Goal: Task Accomplishment & Management: Use online tool/utility

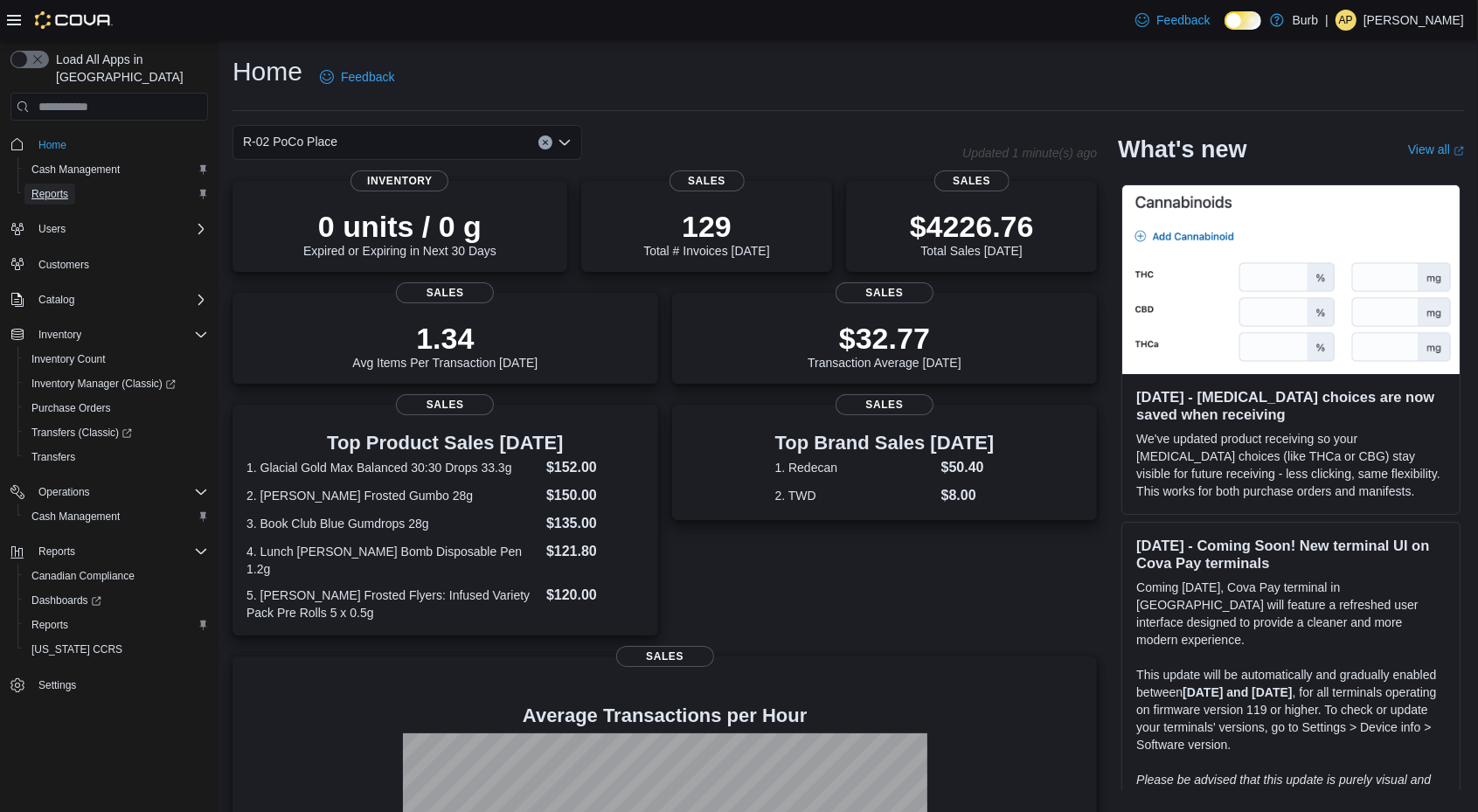
click at [57, 187] on span "Reports" at bounding box center [50, 193] width 36 height 14
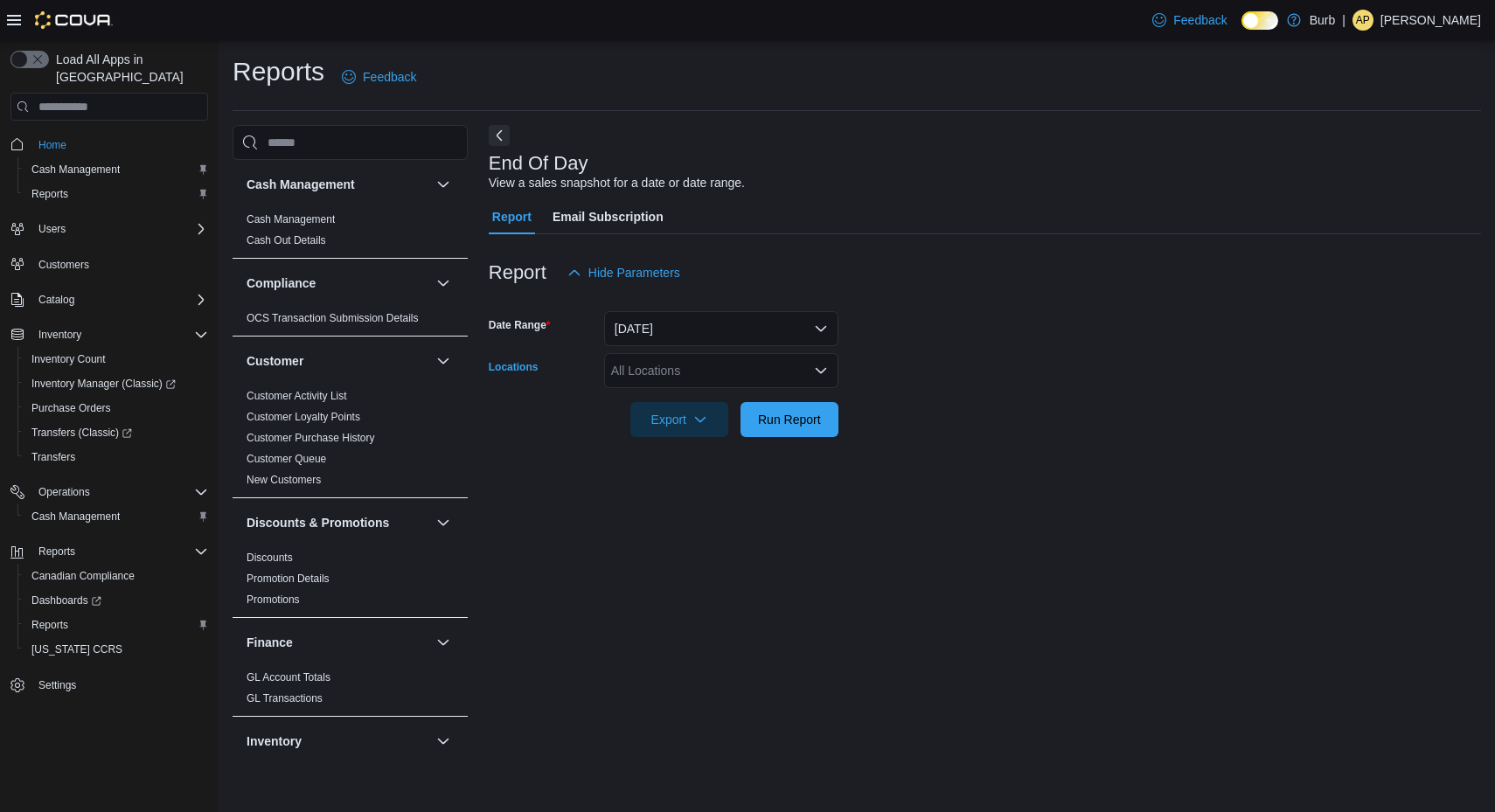
click at [675, 374] on div "All Locations" at bounding box center [721, 370] width 234 height 35
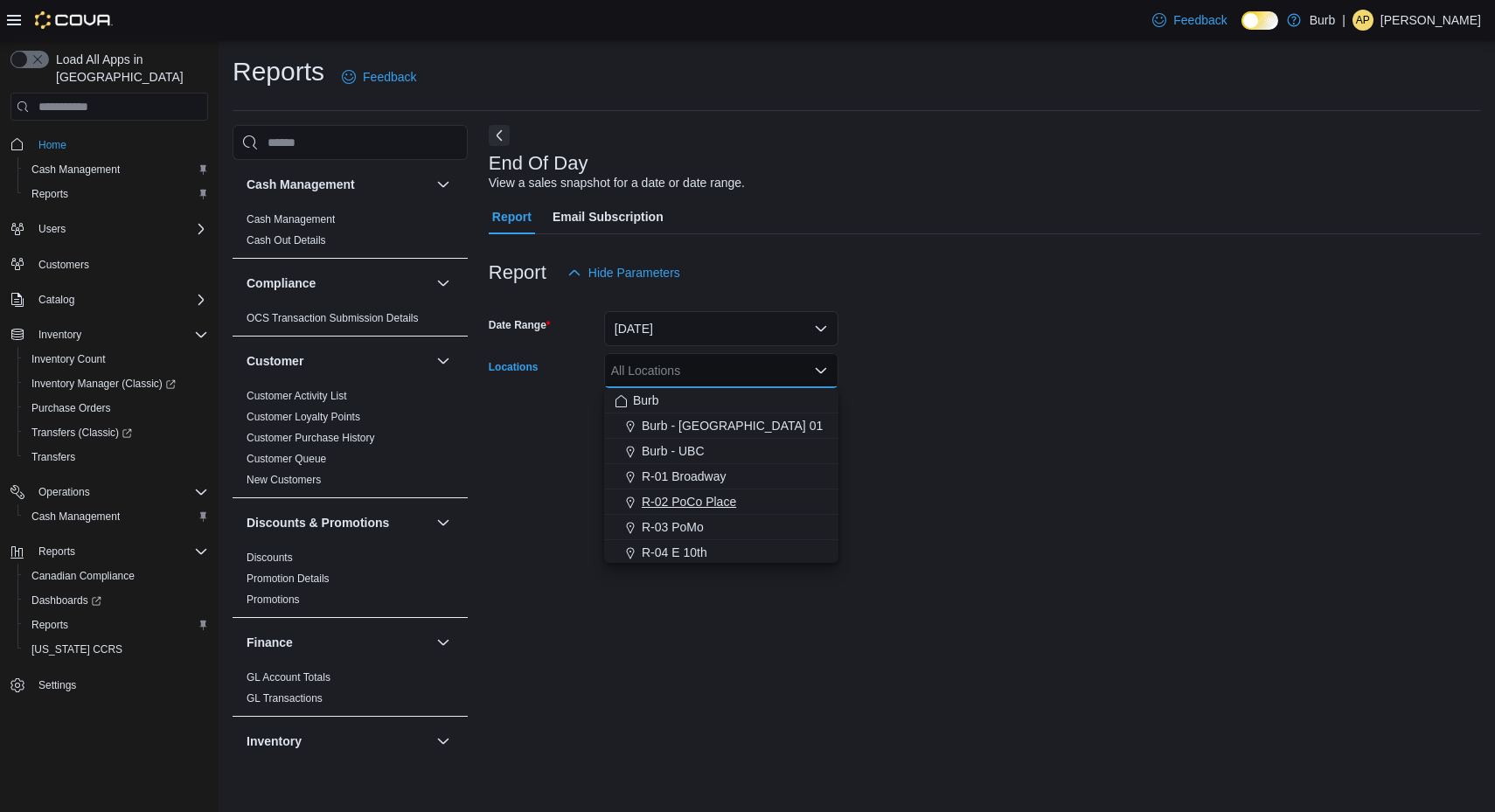
click at [740, 497] on div "R-02 PoCo Place" at bounding box center [721, 501] width 213 height 17
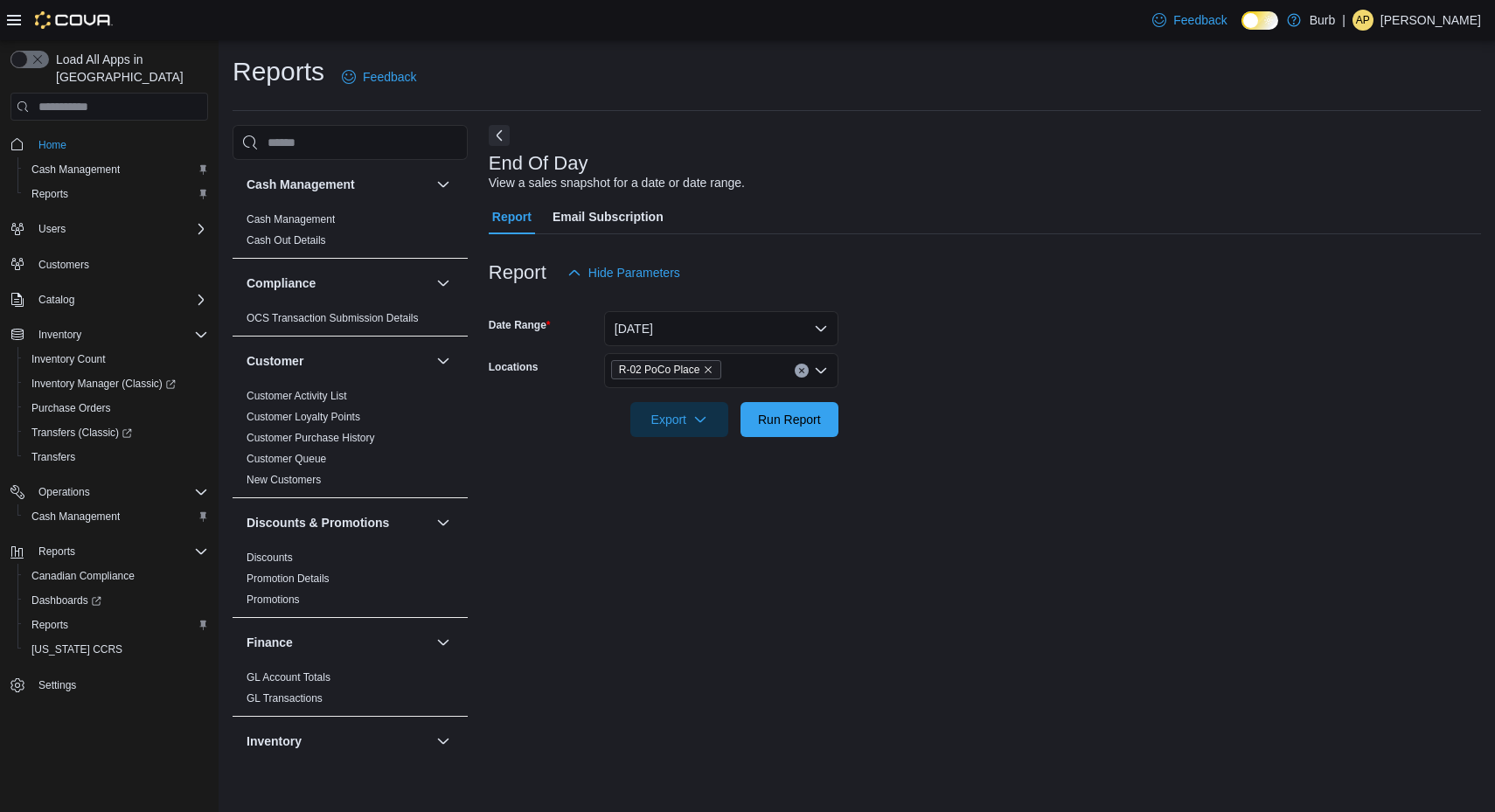
click at [985, 400] on div at bounding box center [985, 395] width 992 height 14
click at [805, 410] on span "Run Report" at bounding box center [789, 418] width 77 height 35
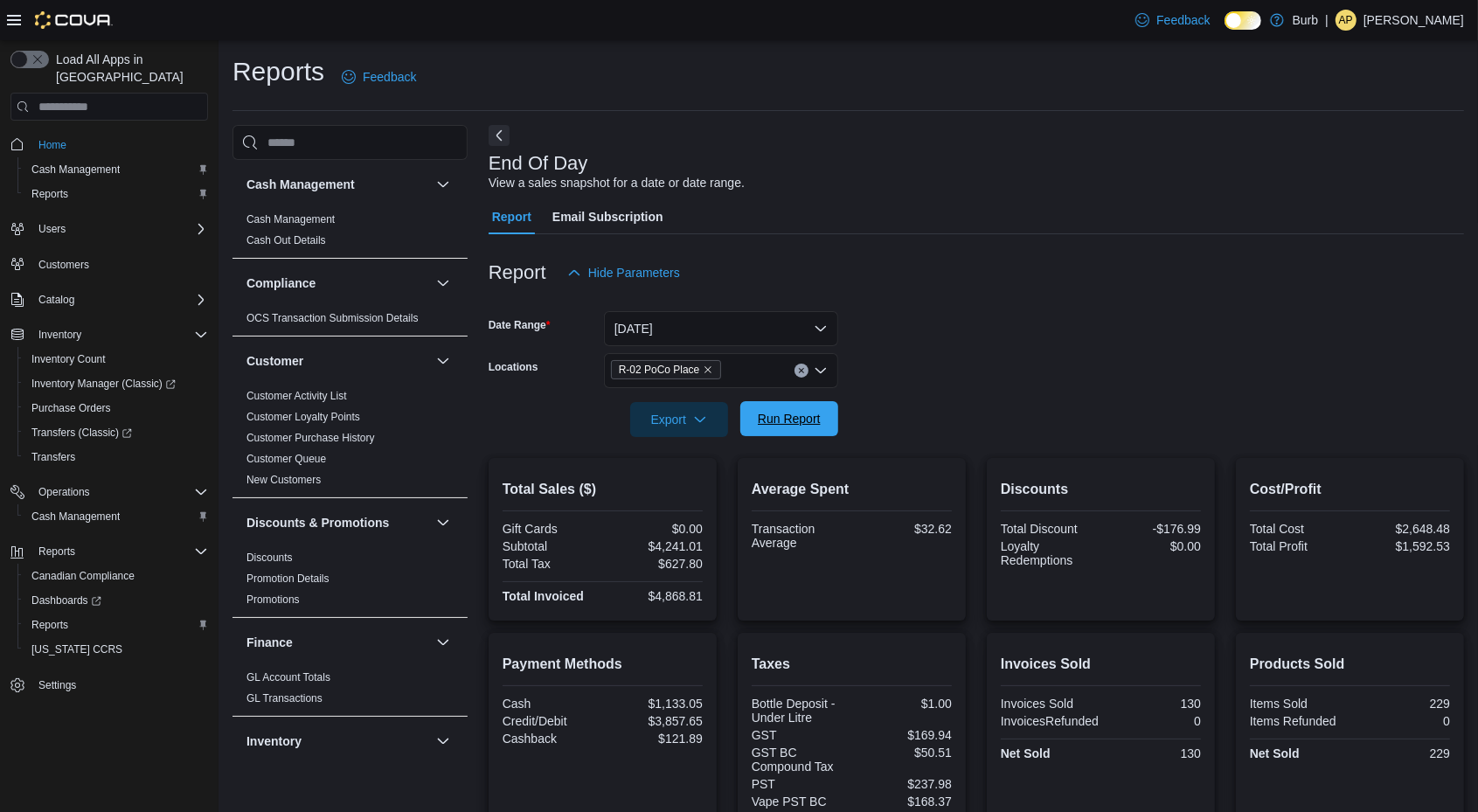
click at [805, 410] on span "Run Report" at bounding box center [790, 418] width 77 height 35
click at [796, 428] on span "Run Report" at bounding box center [790, 418] width 77 height 35
click at [796, 410] on span "Run Report" at bounding box center [790, 418] width 77 height 35
click at [802, 416] on span "Run Report" at bounding box center [789, 418] width 63 height 17
click at [822, 431] on span "Run Report" at bounding box center [790, 418] width 77 height 35
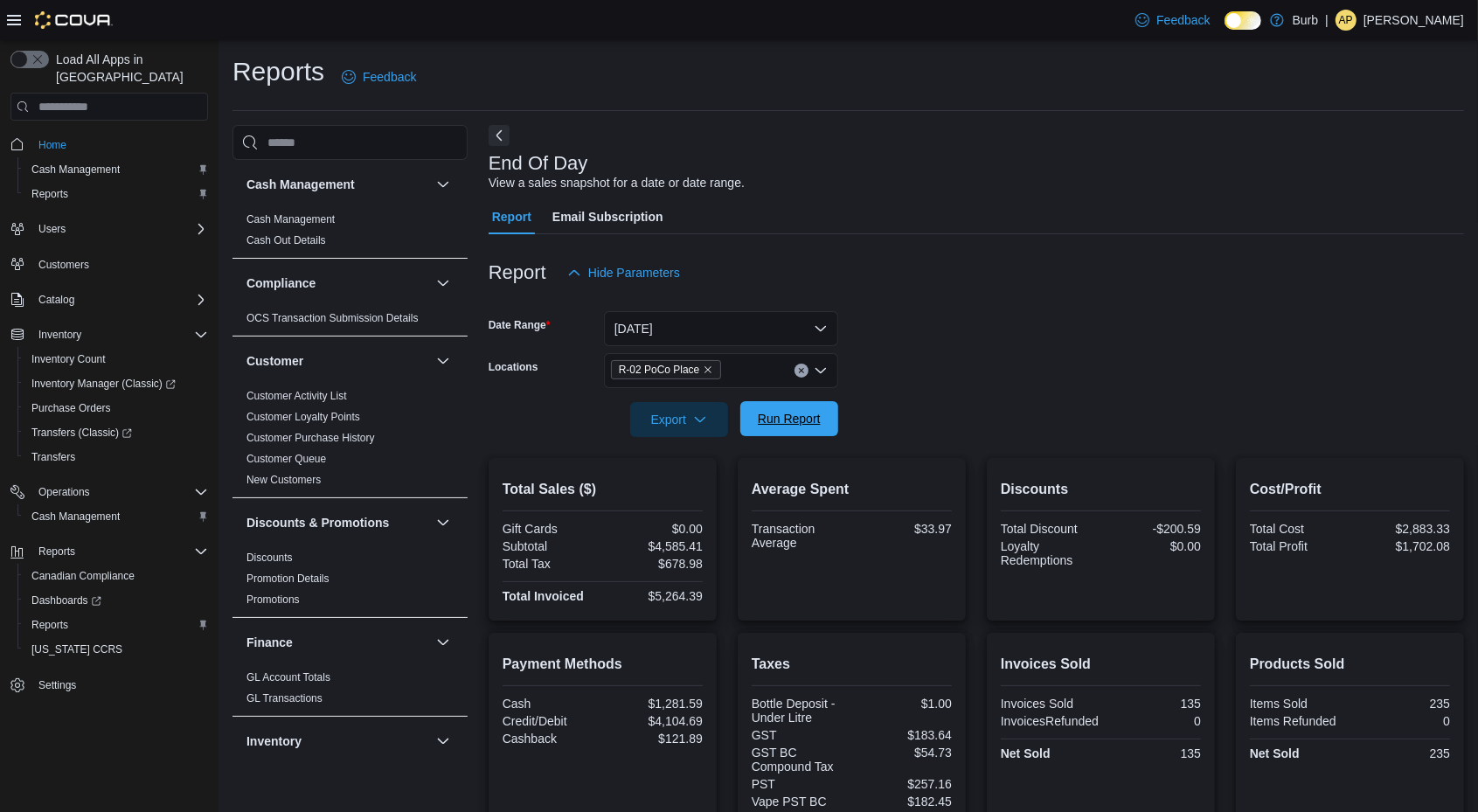
click at [808, 406] on span "Run Report" at bounding box center [790, 418] width 77 height 35
click at [788, 414] on span "Run Report" at bounding box center [789, 418] width 63 height 17
click at [796, 417] on span "Run Report" at bounding box center [789, 418] width 63 height 17
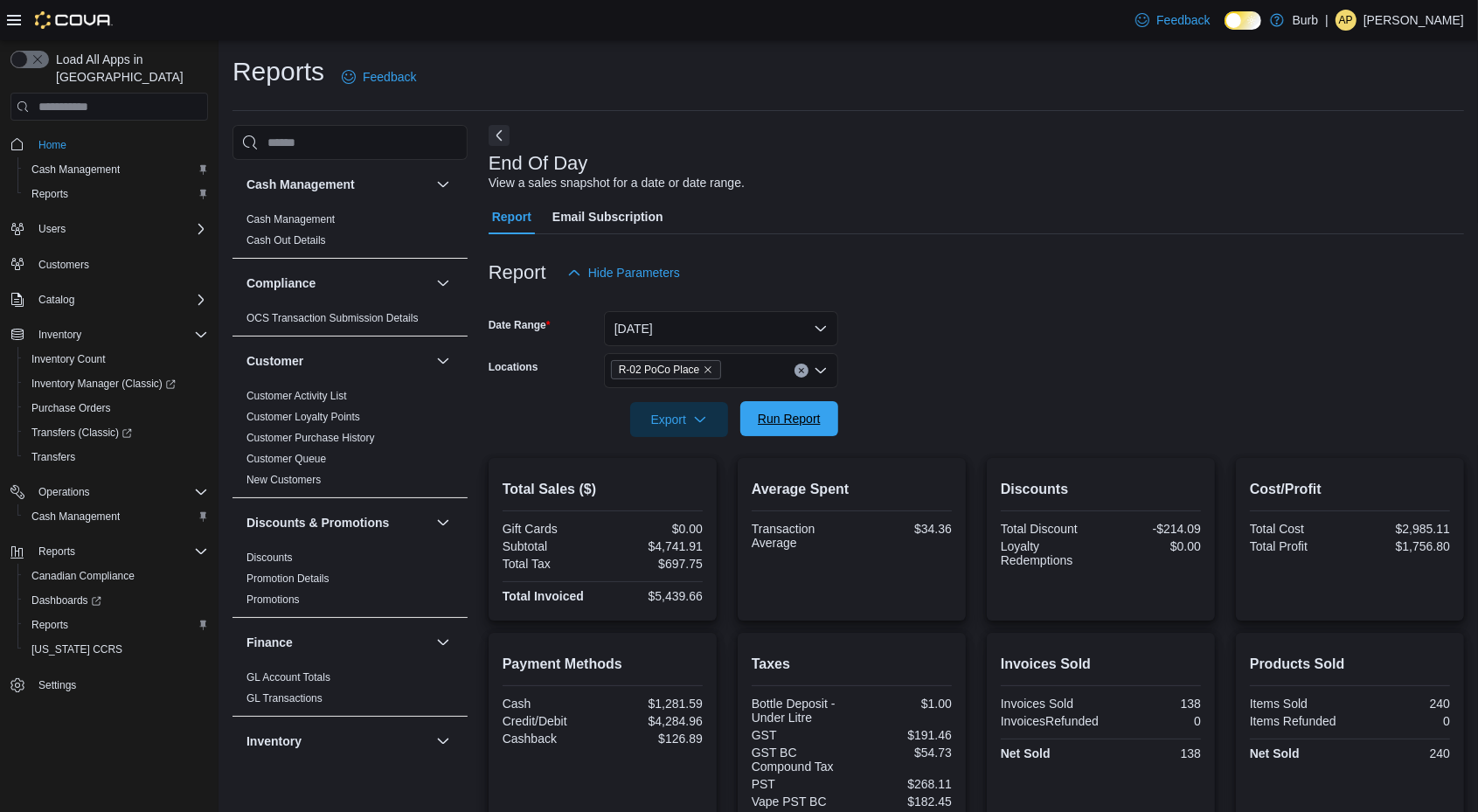
click at [803, 409] on span "Run Report" at bounding box center [790, 418] width 77 height 35
click at [796, 436] on span "Run Report" at bounding box center [790, 419] width 77 height 35
click at [796, 436] on div "Export Run Report" at bounding box center [664, 419] width 350 height 35
click at [814, 412] on span "Run Report" at bounding box center [789, 418] width 63 height 17
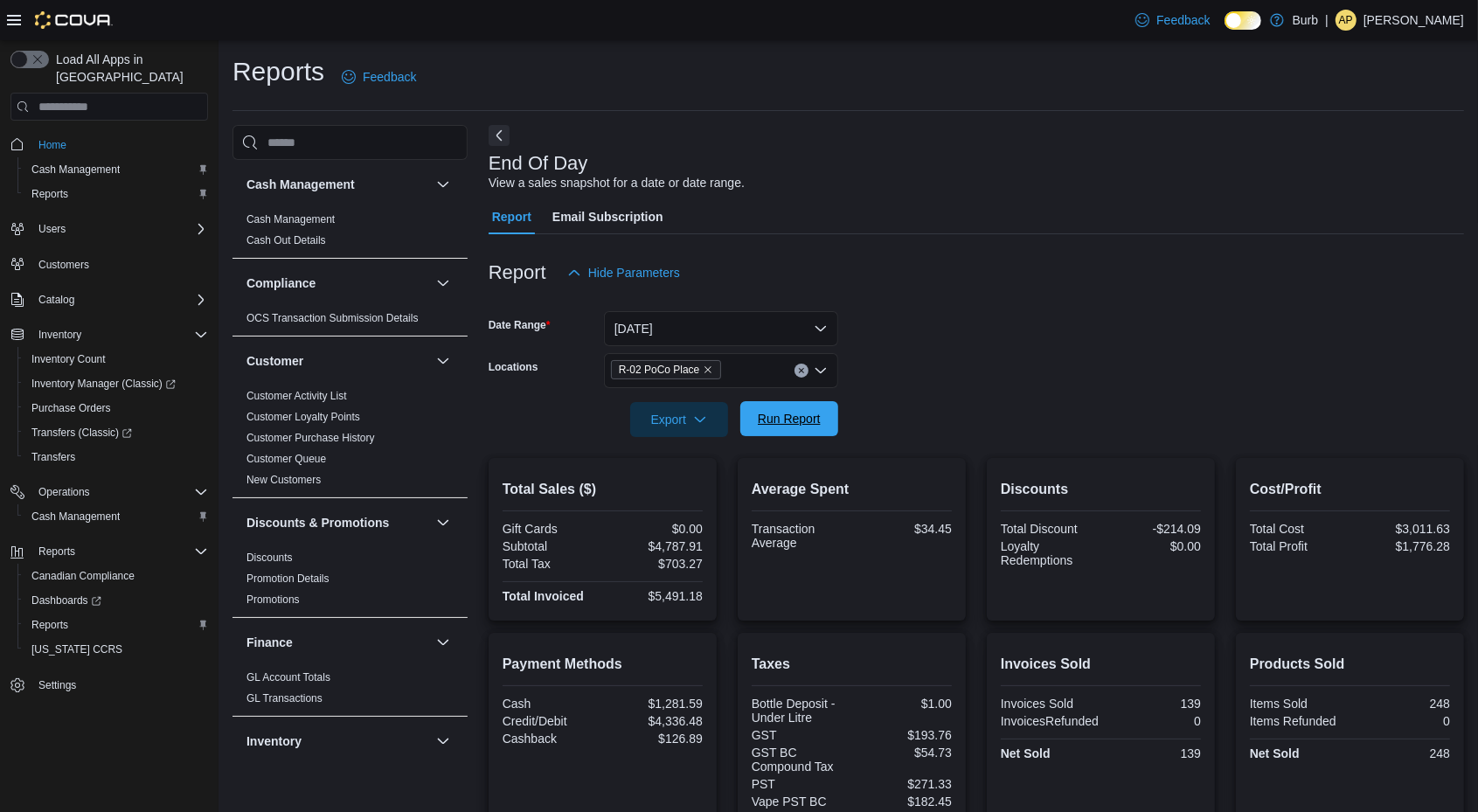
click at [780, 417] on span "Run Report" at bounding box center [789, 418] width 63 height 17
click at [815, 424] on span "Run Report" at bounding box center [789, 418] width 63 height 17
click at [807, 409] on span "Run Report" at bounding box center [790, 418] width 77 height 35
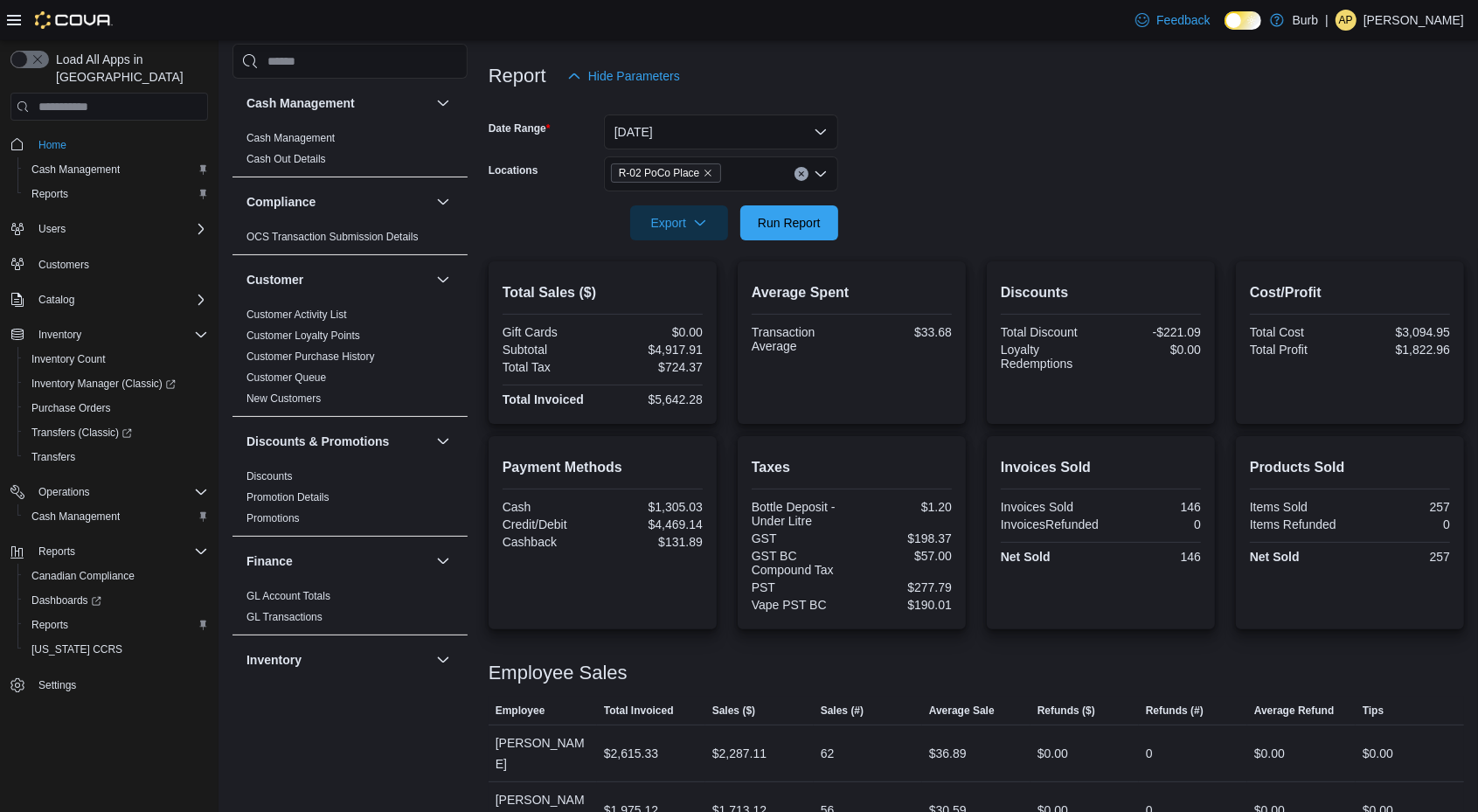
scroll to position [252, 0]
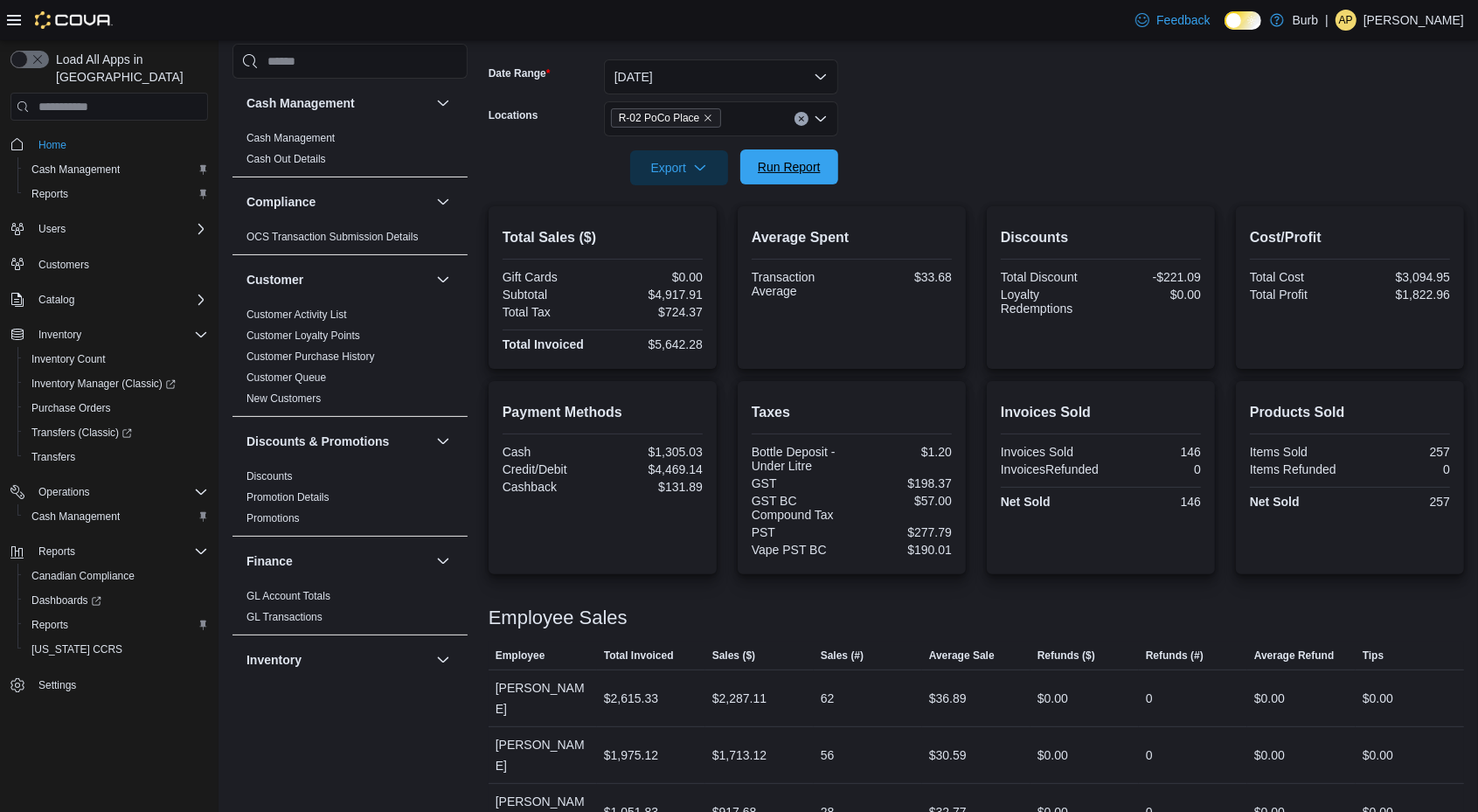
click at [824, 161] on span "Run Report" at bounding box center [790, 167] width 77 height 35
click at [802, 114] on button "Clear input" at bounding box center [801, 118] width 14 height 14
drag, startPoint x: 916, startPoint y: 131, endPoint x: 818, endPoint y: 155, distance: 100.9
click at [818, 155] on form "Date Range [DATE] Locations All Locations Export Run Report" at bounding box center [977, 111] width 976 height 147
click at [818, 155] on span "Run Report" at bounding box center [790, 167] width 77 height 35
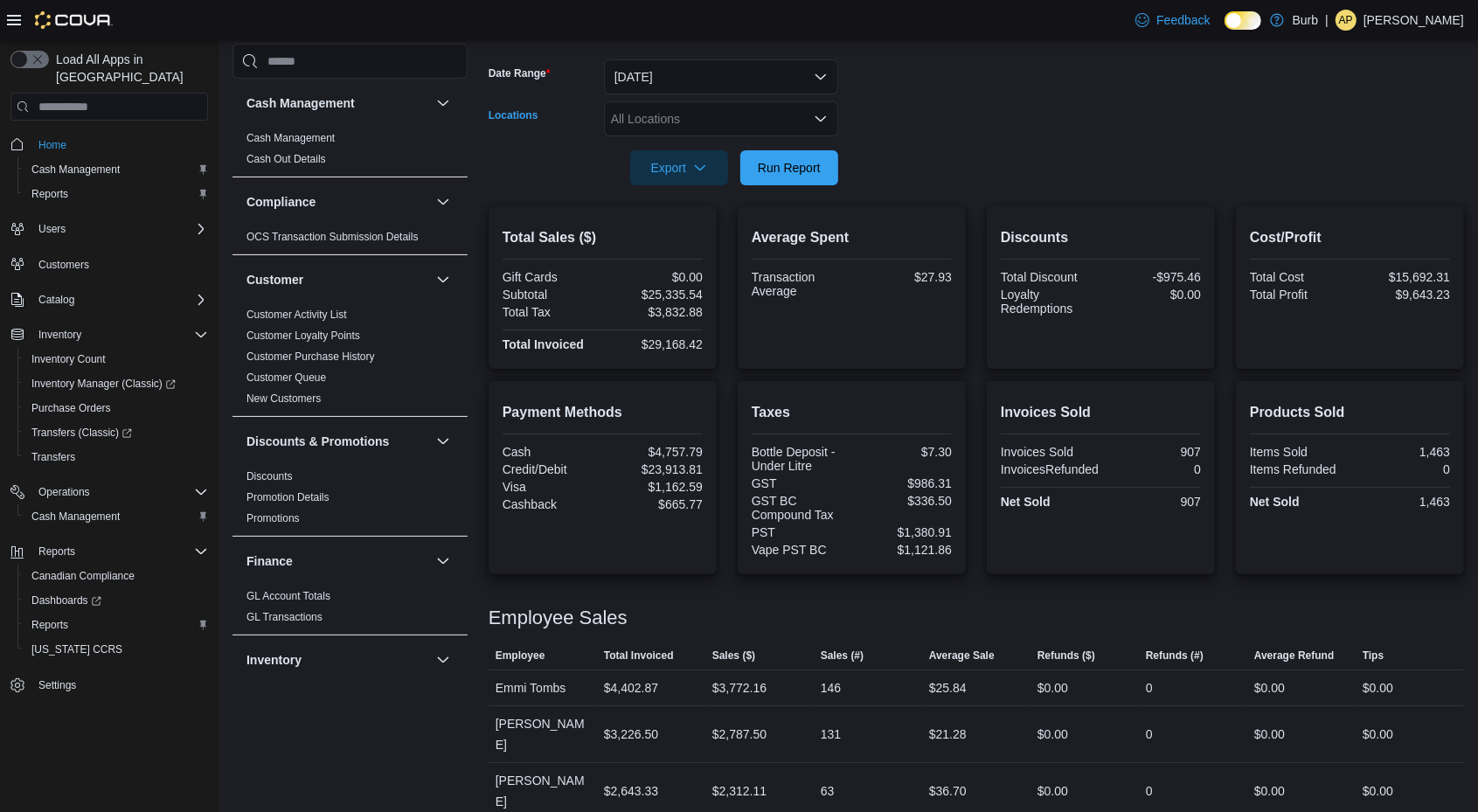
click at [778, 117] on div "All Locations" at bounding box center [721, 118] width 234 height 35
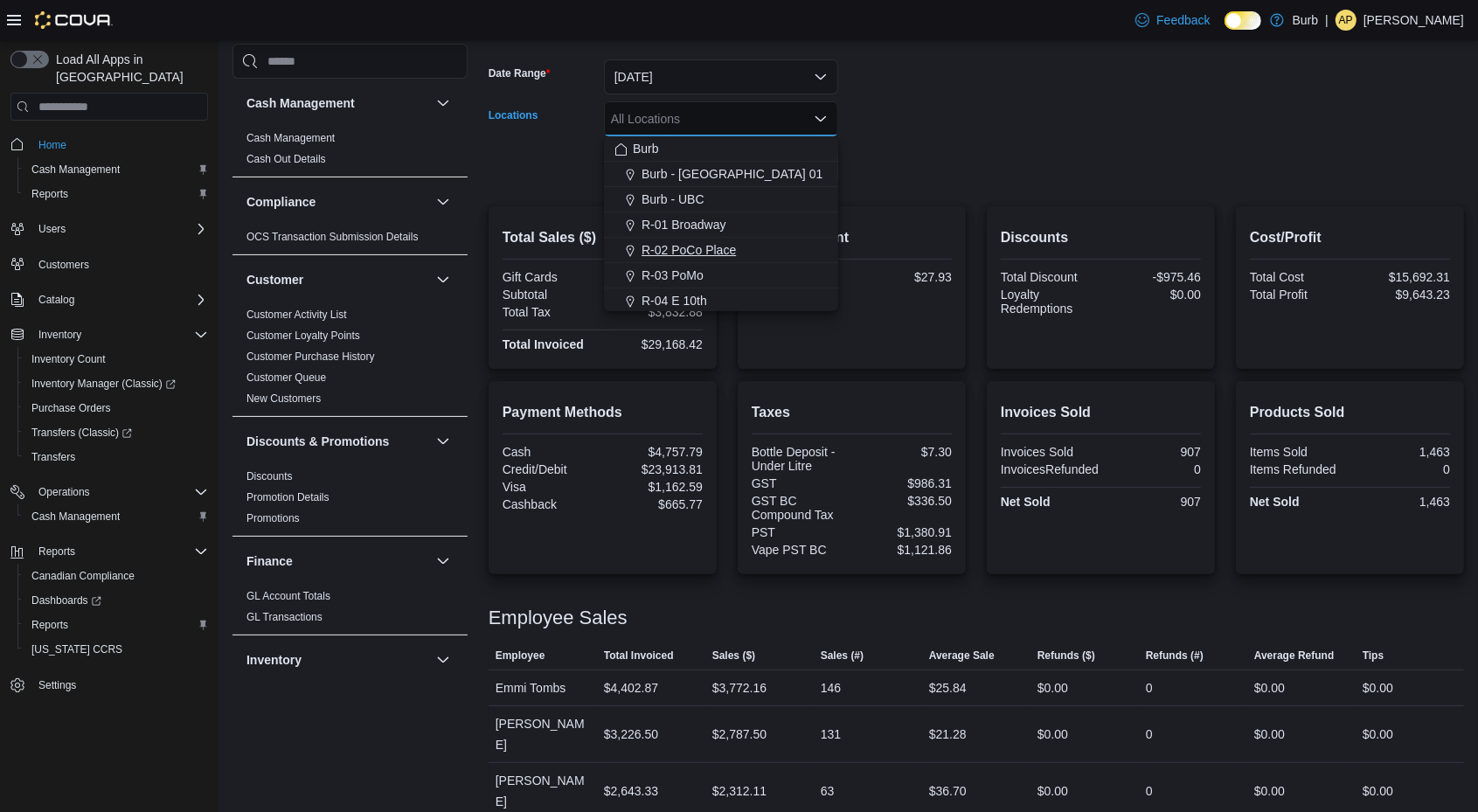
click at [724, 246] on span "R-02 PoCo Place" at bounding box center [689, 250] width 95 height 17
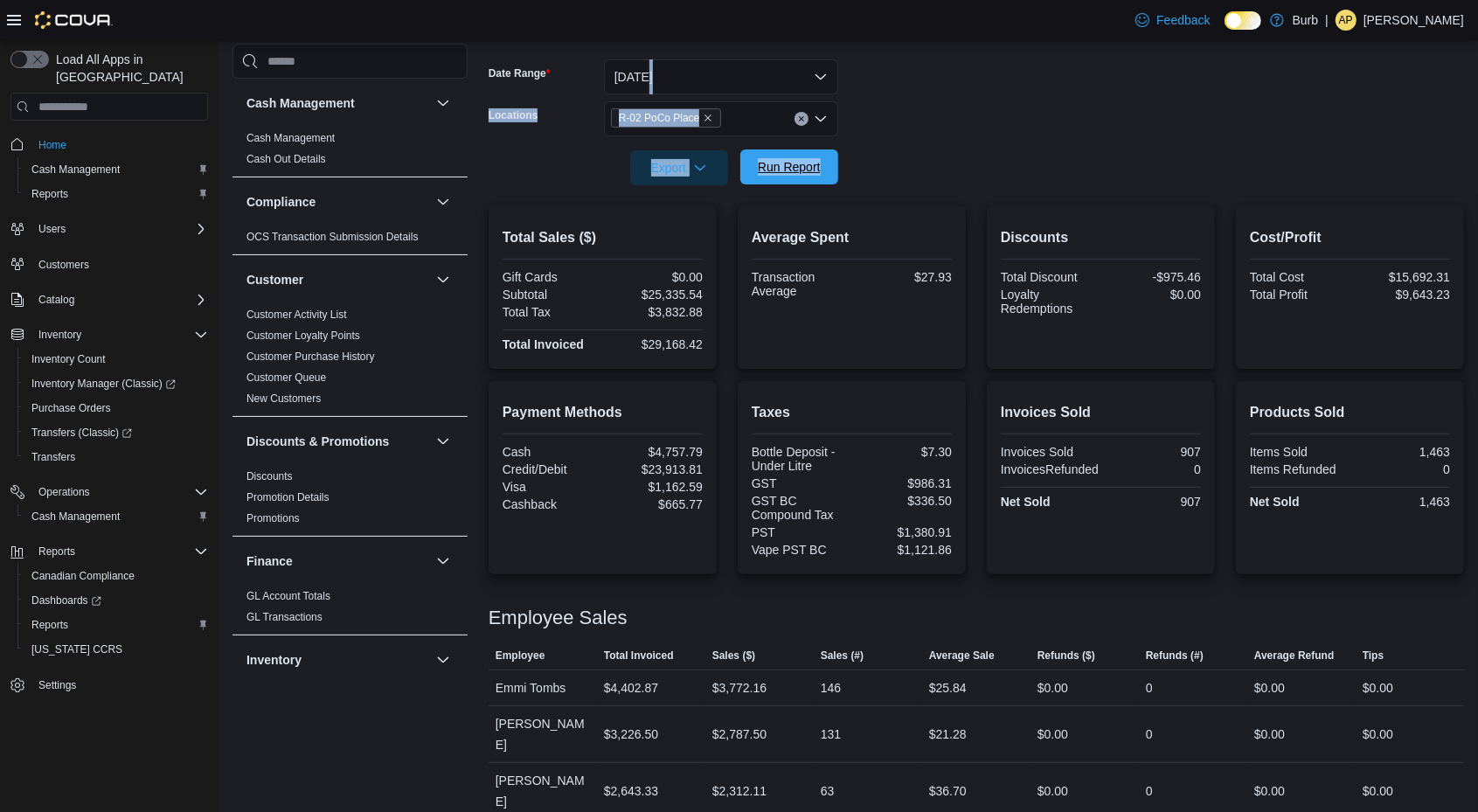
drag, startPoint x: 955, startPoint y: 70, endPoint x: 811, endPoint y: 170, distance: 175.3
click at [811, 170] on form "Date Range [DATE] Locations R-02 PoCo Place Export Run Report" at bounding box center [977, 111] width 976 height 147
click at [811, 170] on span "Run Report" at bounding box center [789, 167] width 63 height 17
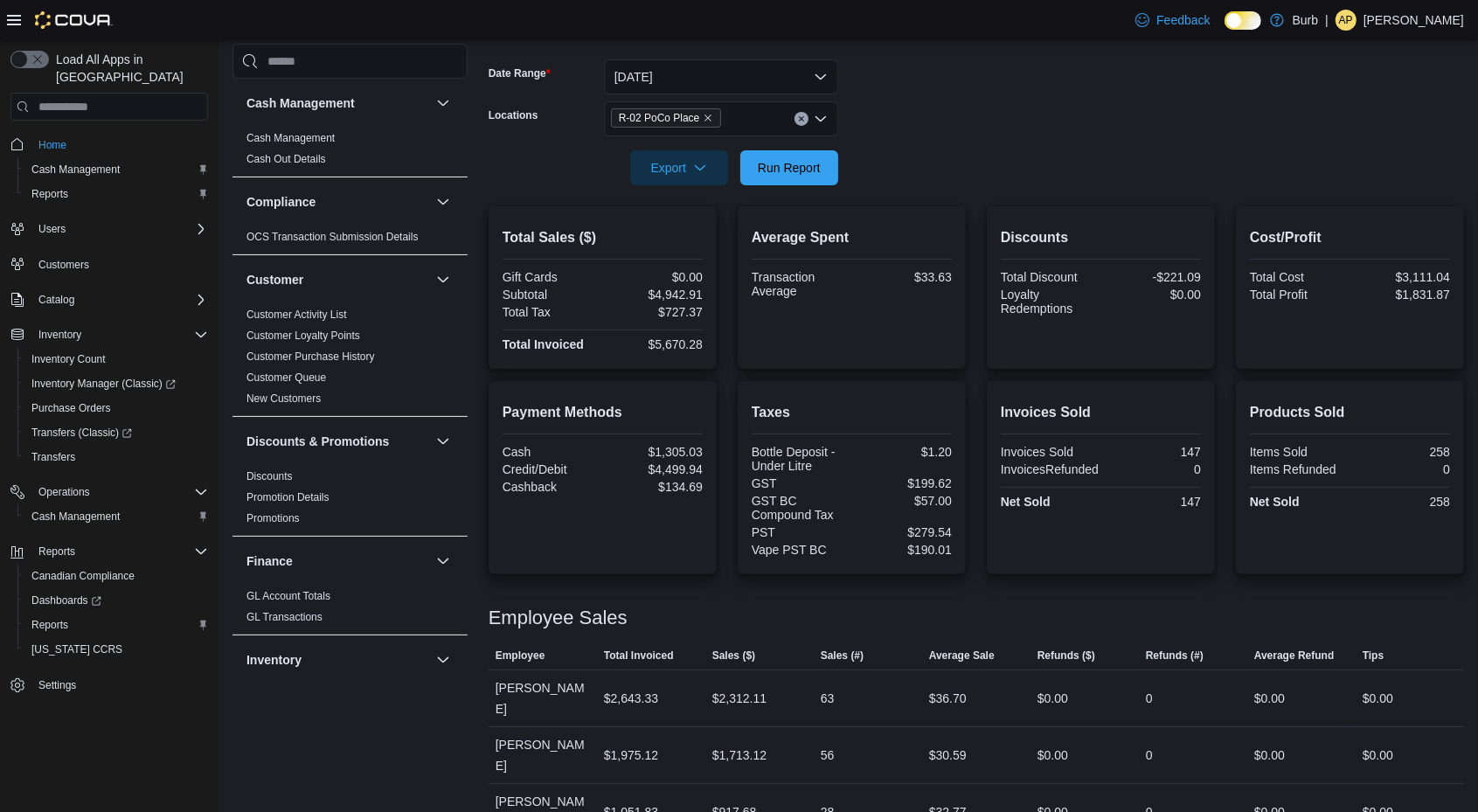
click at [1054, 154] on form "Date Range [DATE] Locations R-02 PoCo Place Export Run Report" at bounding box center [977, 111] width 976 height 147
click at [795, 170] on span "Run Report" at bounding box center [789, 167] width 63 height 17
click at [797, 164] on span "Run Report" at bounding box center [789, 167] width 63 height 17
